Goal: Find specific page/section: Find specific page/section

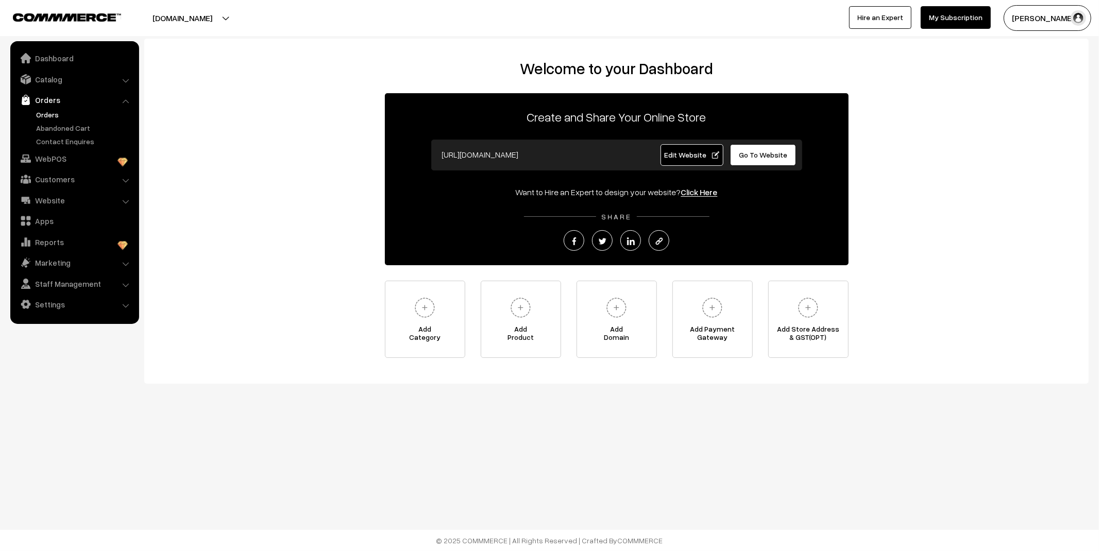
click at [58, 111] on link "Orders" at bounding box center [84, 114] width 102 height 11
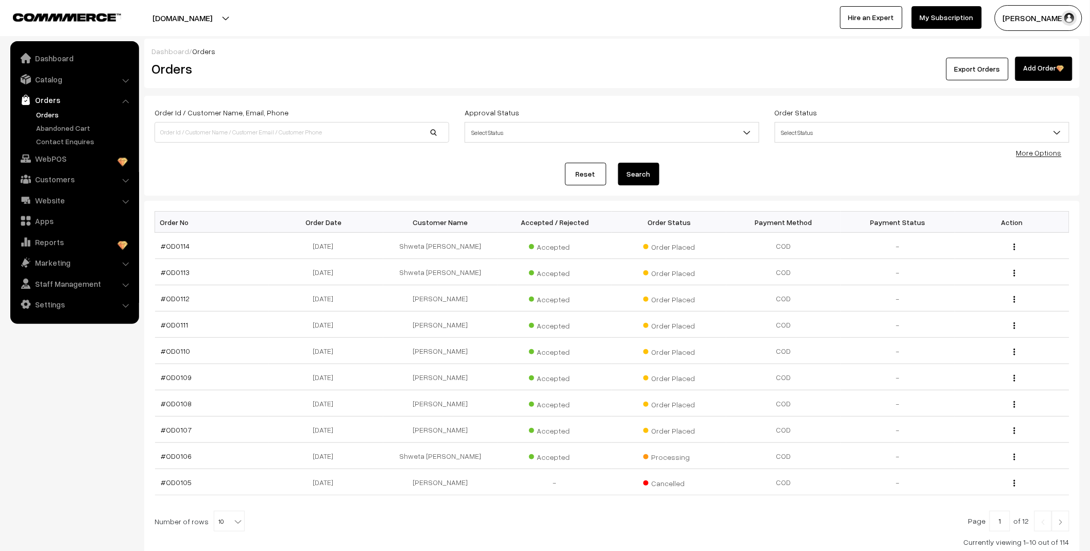
click at [57, 131] on link "Abandoned Cart" at bounding box center [84, 128] width 102 height 11
